Goal: Information Seeking & Learning: Check status

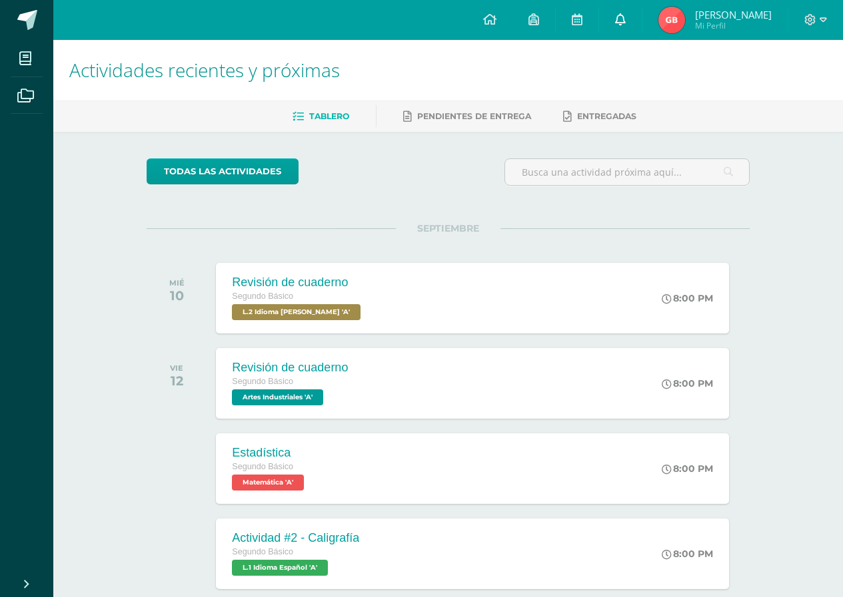
click at [615, 20] on icon at bounding box center [620, 19] width 11 height 12
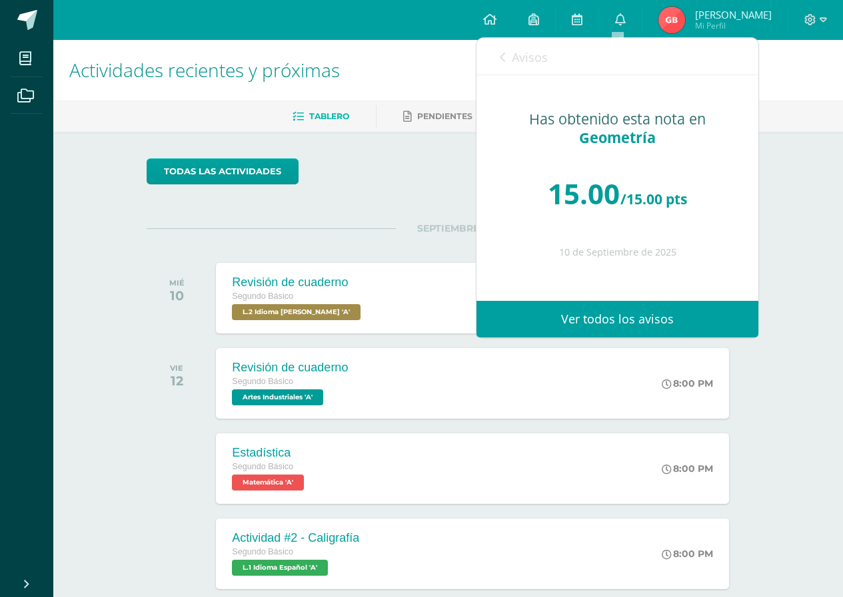
click at [503, 59] on icon at bounding box center [502, 57] width 5 height 11
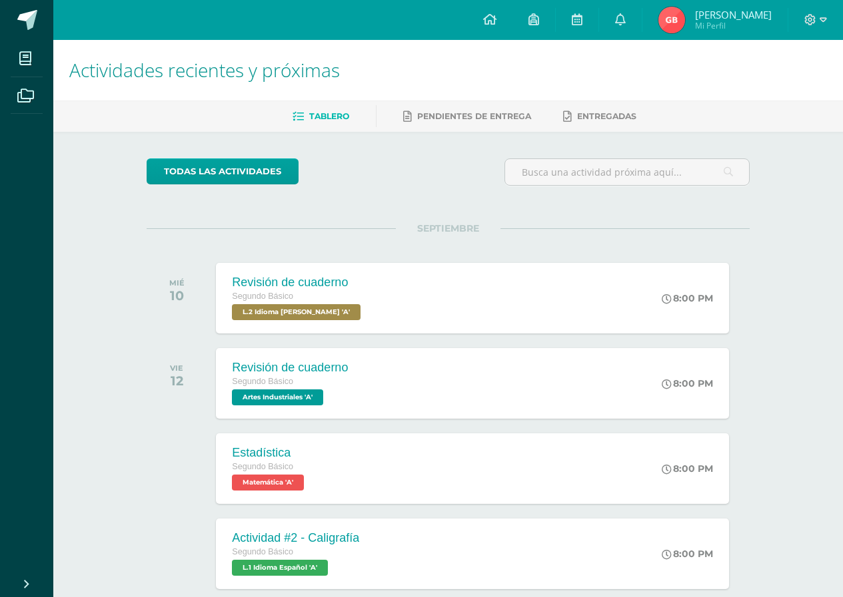
click at [398, 220] on div "todas las Actividades No tienes actividades Échale un vistazo a los demás perío…" at bounding box center [448, 488] width 656 height 712
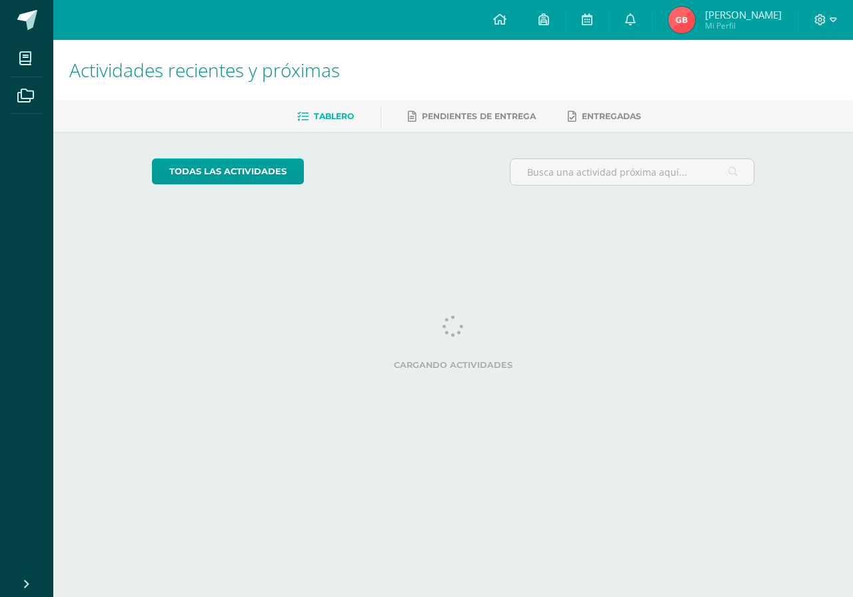
click at [715, 12] on span "[PERSON_NAME]" at bounding box center [743, 14] width 77 height 13
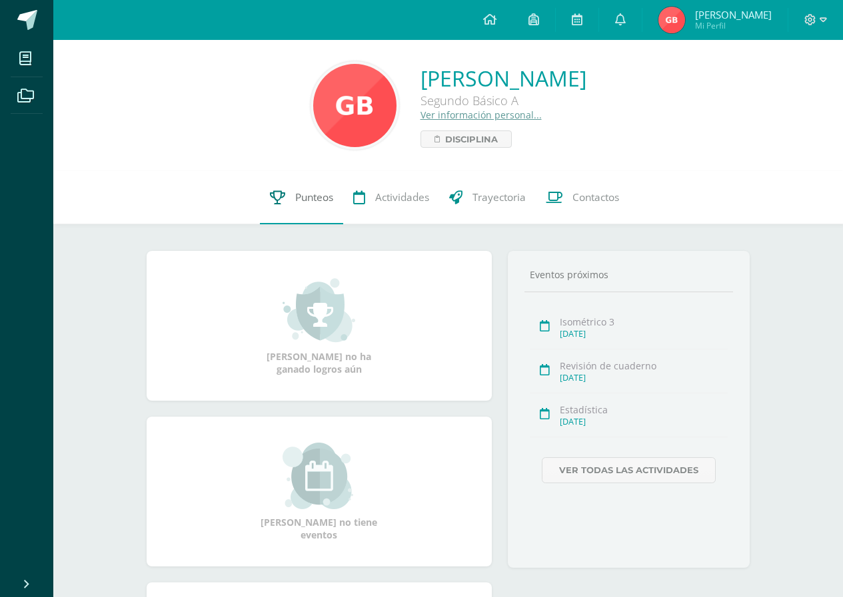
click at [302, 218] on link "Punteos" at bounding box center [301, 197] width 83 height 53
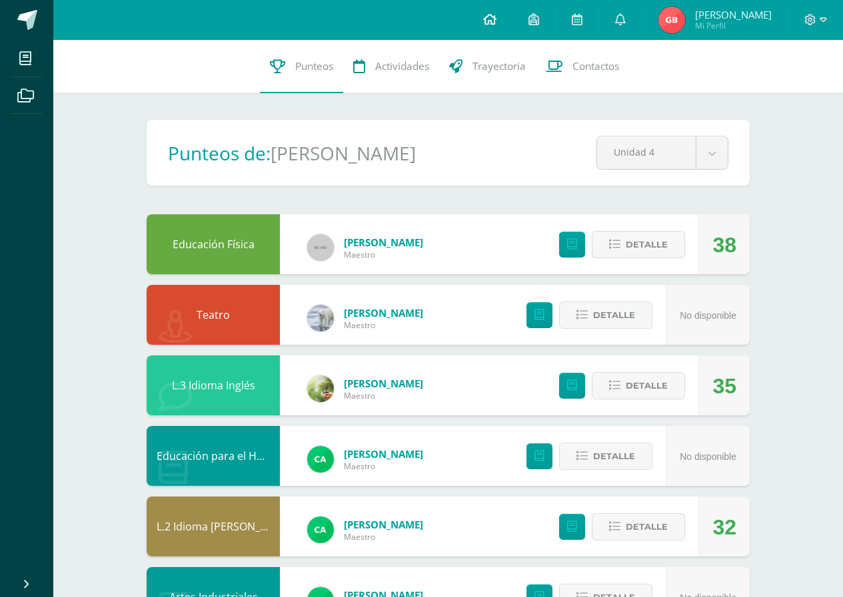
click at [490, 28] on link at bounding box center [489, 20] width 45 height 40
